Goal: Find specific page/section: Find specific page/section

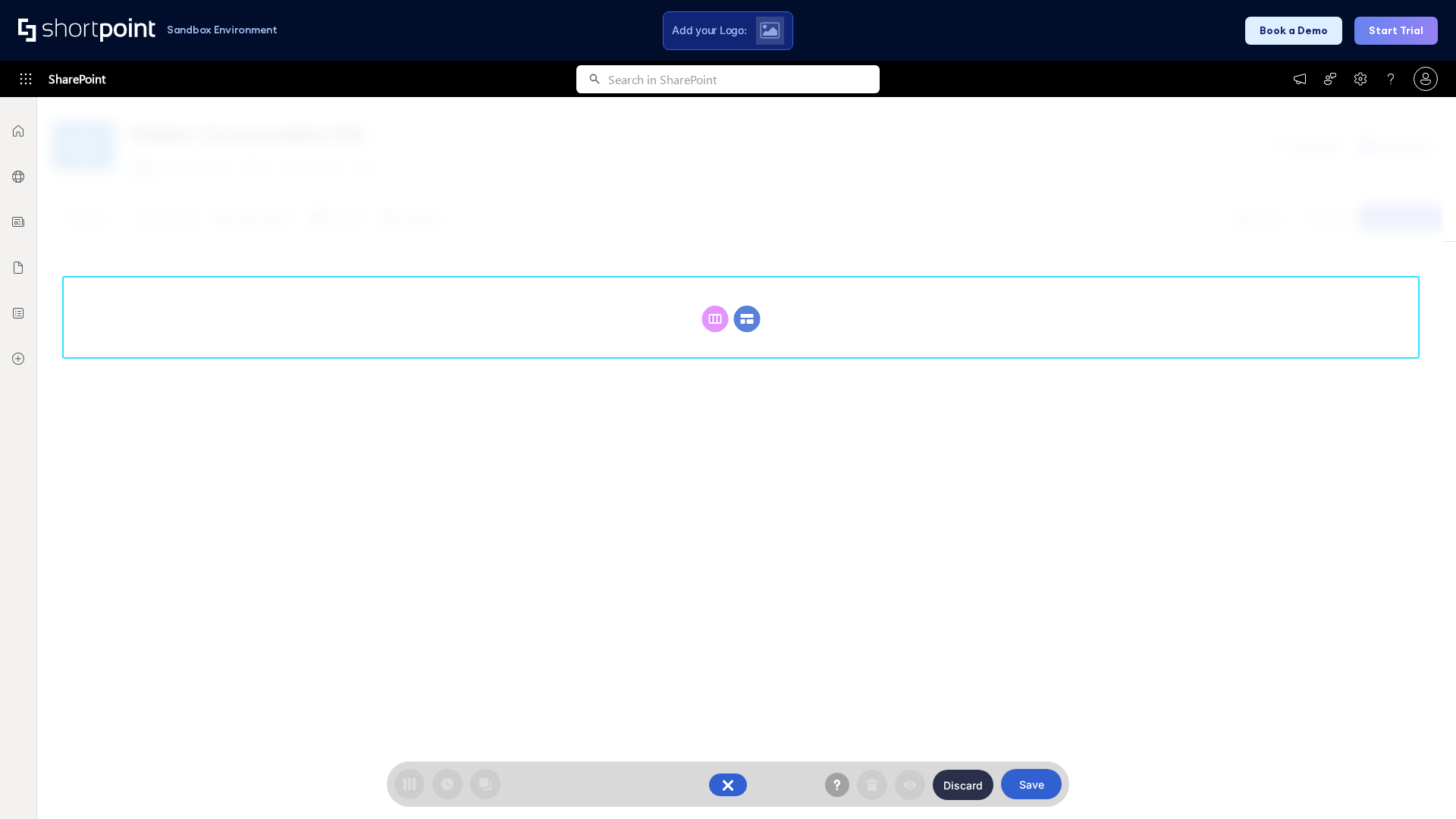
click at [747, 305] on circle at bounding box center [747, 318] width 26 height 26
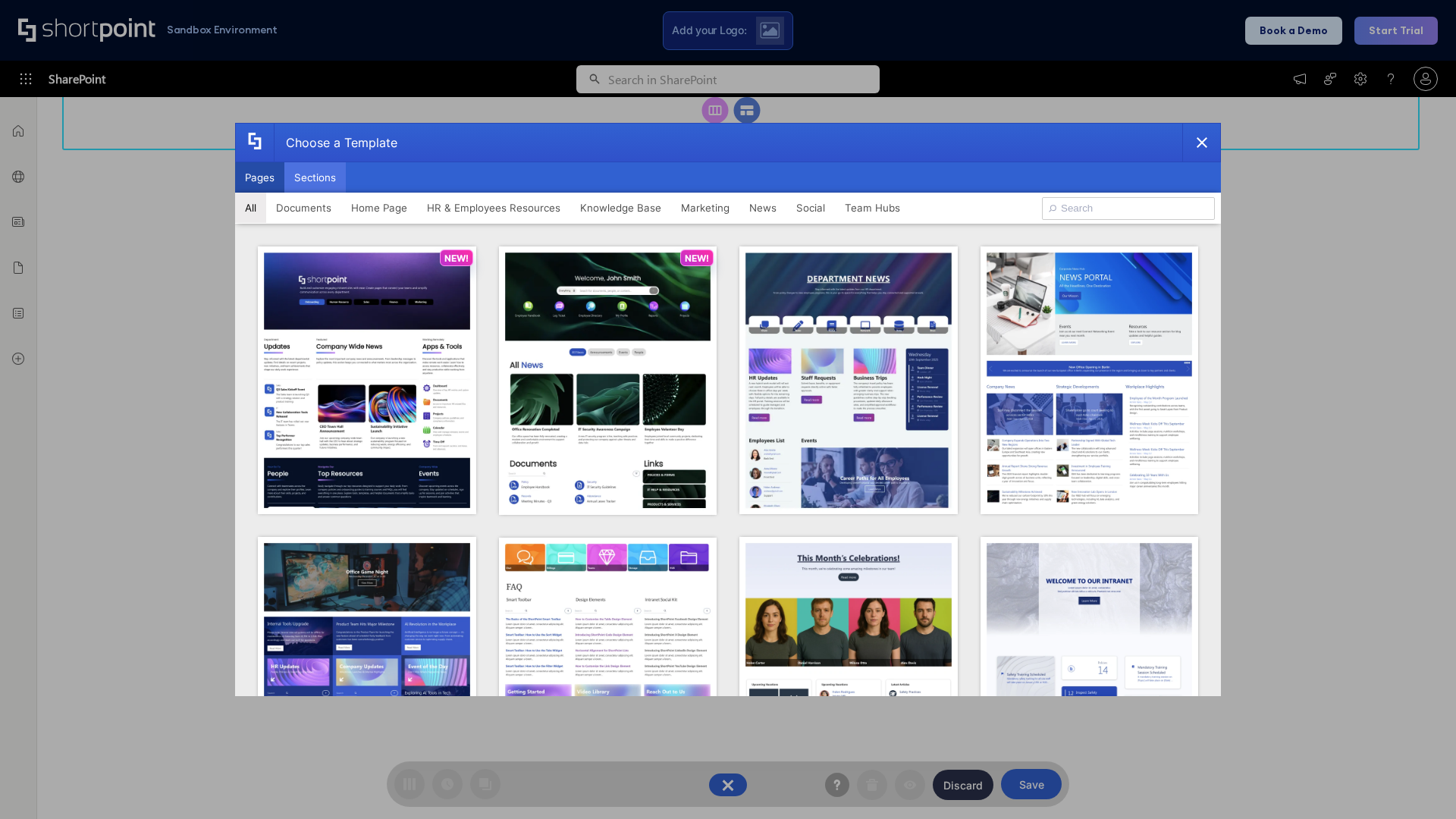
click at [315, 177] on button "Sections" at bounding box center [315, 177] width 62 height 30
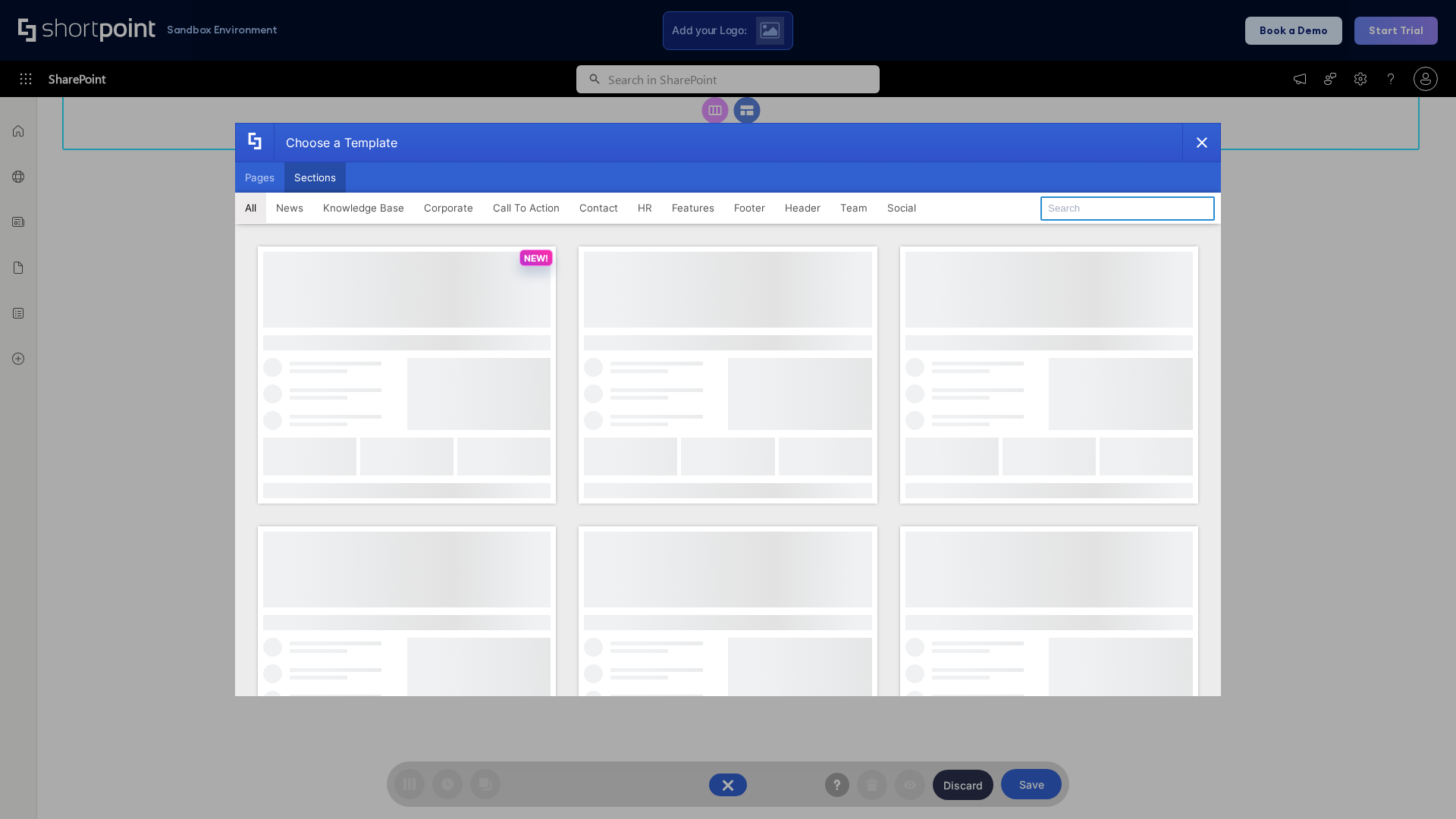
type input "Social Intranet"
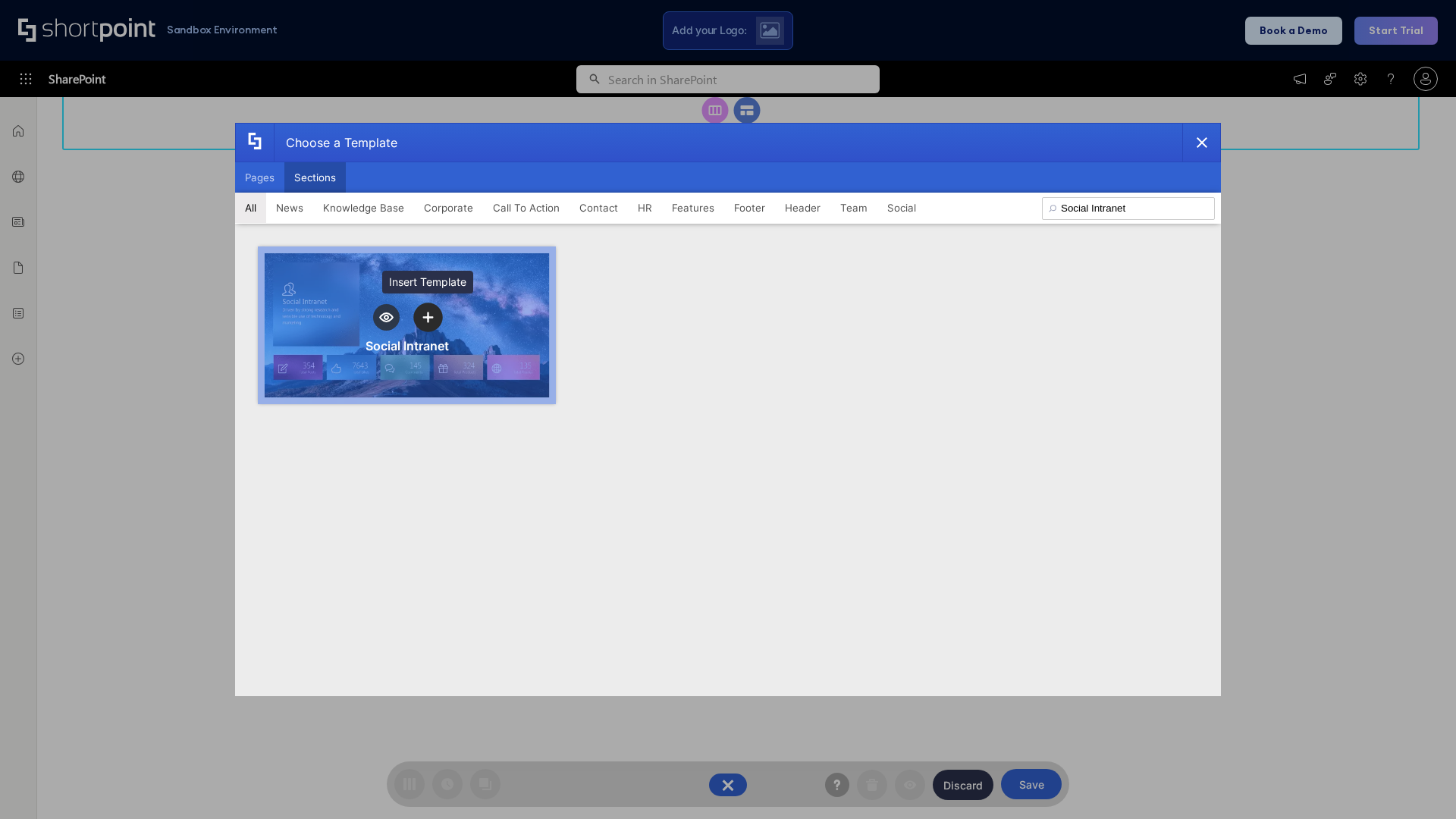
click at [428, 316] on icon "template selector" at bounding box center [428, 317] width 11 height 11
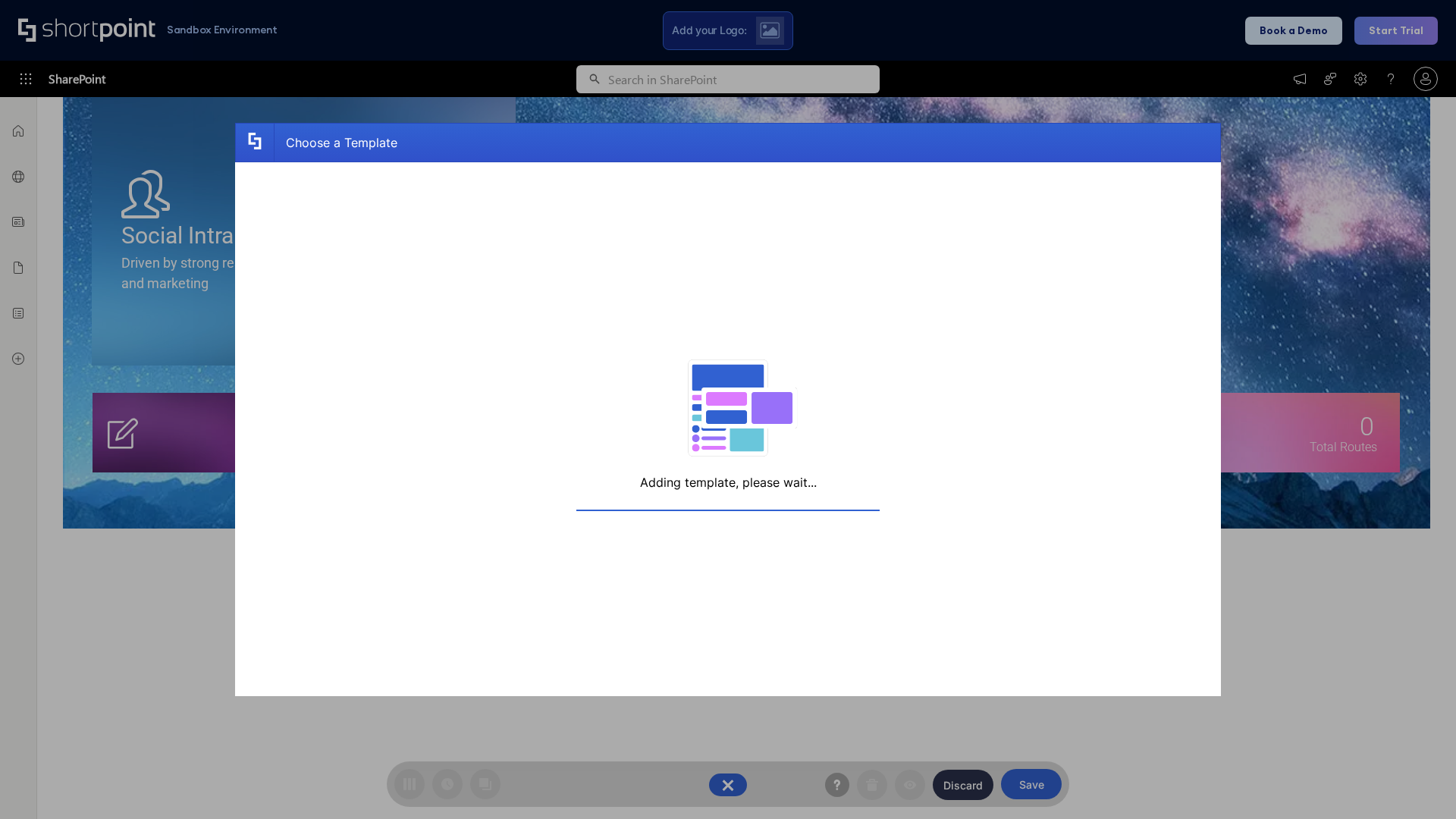
scroll to position [242, 0]
